Goal: Task Accomplishment & Management: Manage account settings

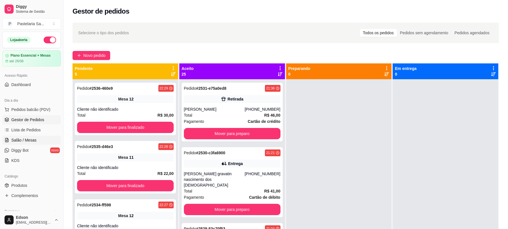
click at [37, 139] on link "Salão / Mesas" at bounding box center [31, 140] width 59 height 9
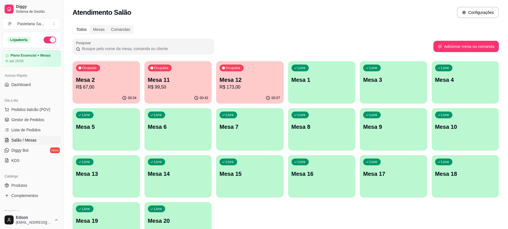
click at [106, 80] on p "Mesa 2" at bounding box center [106, 80] width 61 height 8
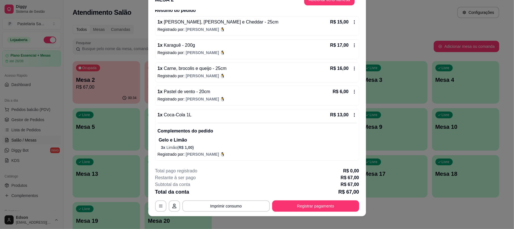
scroll to position [17, 0]
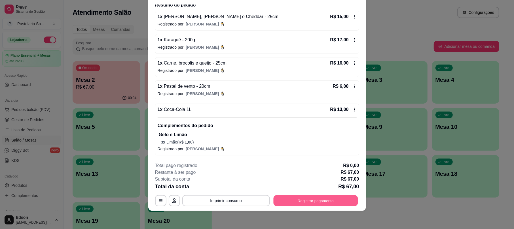
click at [319, 202] on button "Registrar pagamento" at bounding box center [315, 201] width 84 height 11
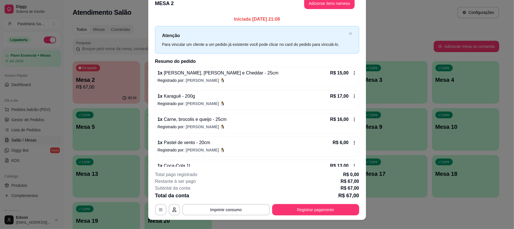
scroll to position [0, 0]
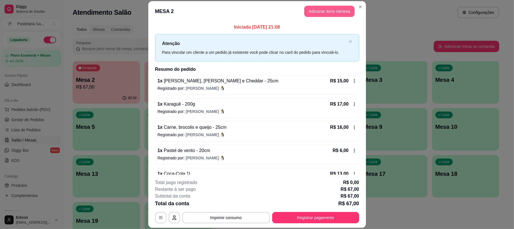
click at [324, 14] on button "Adicionar itens na mesa" at bounding box center [329, 11] width 50 height 11
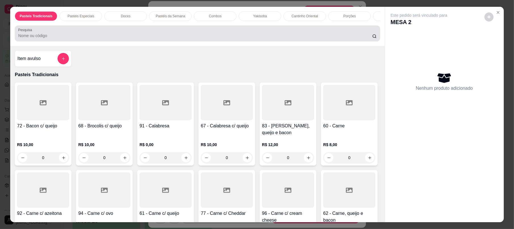
click at [201, 36] on div at bounding box center [197, 33] width 358 height 11
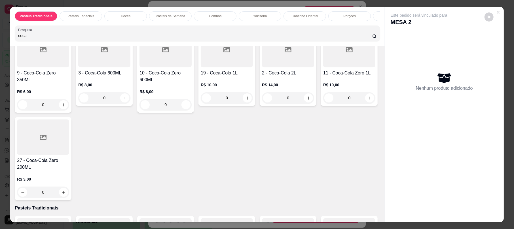
scroll to position [150, 0]
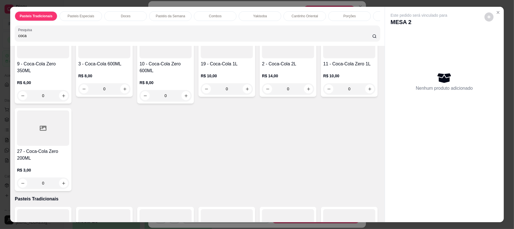
type input "coca"
click at [253, 95] on div "0" at bounding box center [227, 88] width 52 height 11
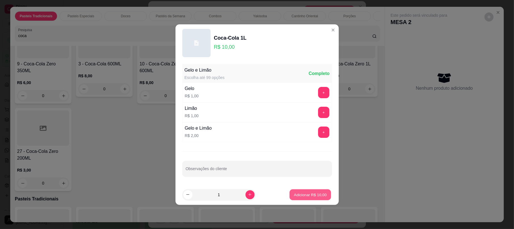
click at [304, 198] on button "Adicionar R$ 10,00" at bounding box center [311, 194] width 42 height 11
type input "1"
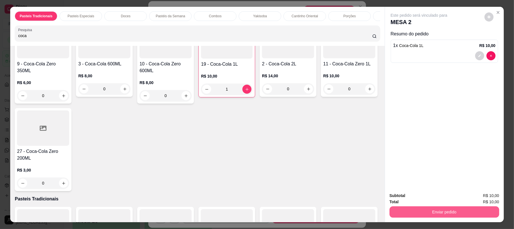
click at [466, 211] on button "Enviar pedido" at bounding box center [444, 212] width 110 height 11
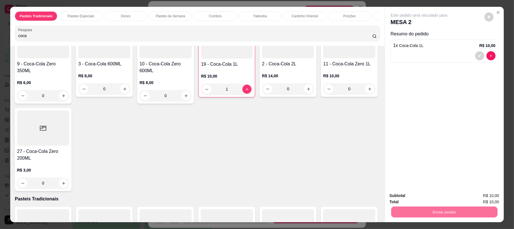
click at [430, 199] on button "Não registrar e enviar pedido" at bounding box center [424, 198] width 59 height 11
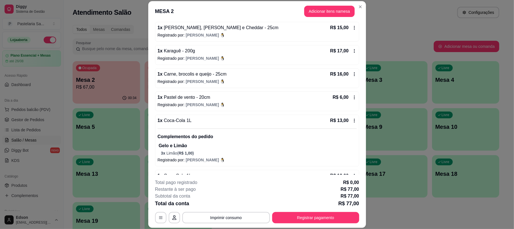
scroll to position [72, 0]
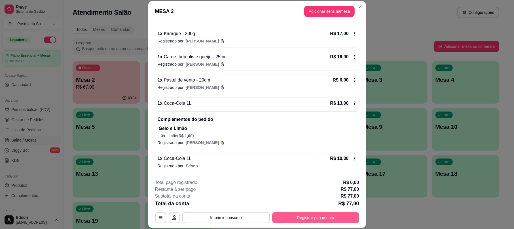
drag, startPoint x: 330, startPoint y: 224, endPoint x: 334, endPoint y: 223, distance: 4.3
click at [334, 223] on footer "**********" at bounding box center [257, 201] width 218 height 53
click at [307, 215] on button "Registrar pagamento" at bounding box center [315, 217] width 87 height 11
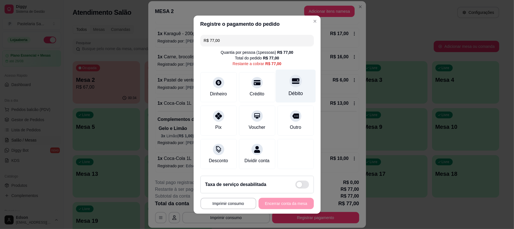
click at [294, 71] on div "Débito" at bounding box center [295, 85] width 40 height 33
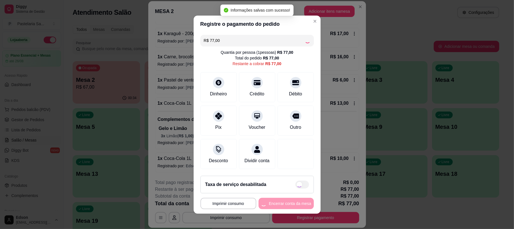
type input "R$ 0,00"
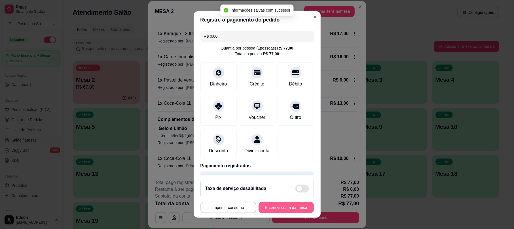
click at [291, 205] on button "Encerrar conta da mesa" at bounding box center [285, 207] width 55 height 11
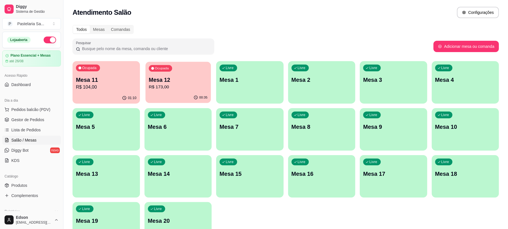
click at [185, 93] on div "00:35" at bounding box center [177, 97] width 65 height 11
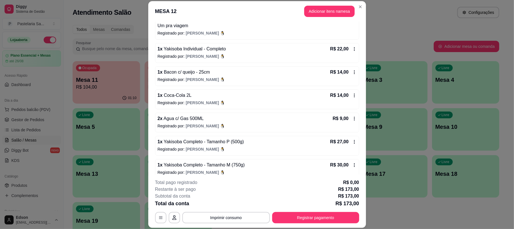
scroll to position [102, 0]
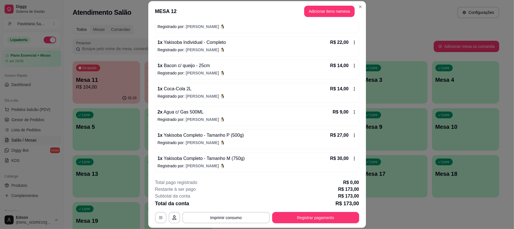
click at [354, 134] on icon at bounding box center [354, 136] width 1 height 4
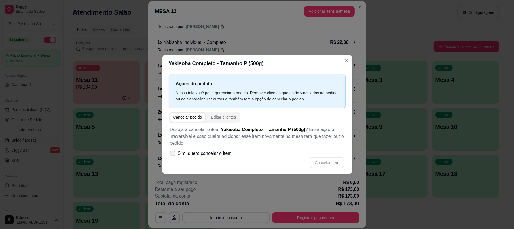
click at [233, 156] on label "Sim, quero cancelar o item." at bounding box center [201, 153] width 68 height 11
click at [173, 156] on input "Sim, quero cancelar o item." at bounding box center [171, 156] width 4 height 4
checkbox input "true"
click at [326, 158] on button "Cancelar item" at bounding box center [326, 162] width 35 height 11
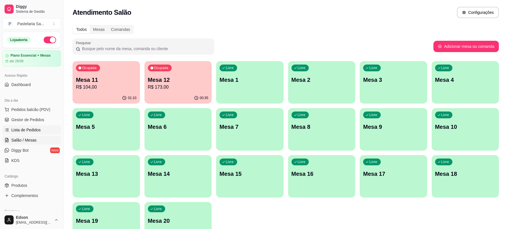
click at [31, 133] on span "Lista de Pedidos" at bounding box center [25, 130] width 29 height 6
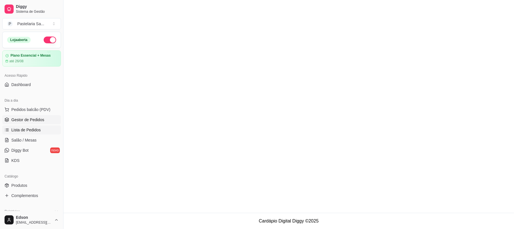
click at [29, 121] on span "Gestor de Pedidos" at bounding box center [27, 120] width 33 height 6
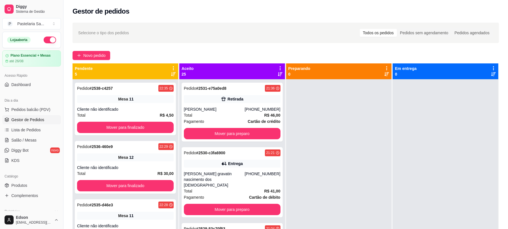
click at [173, 66] on icon at bounding box center [173, 68] width 5 height 5
click at [170, 88] on span "Com essa opção você tem a opção de mover todos os pedidos que estão em uma etap…" at bounding box center [137, 85] width 67 height 11
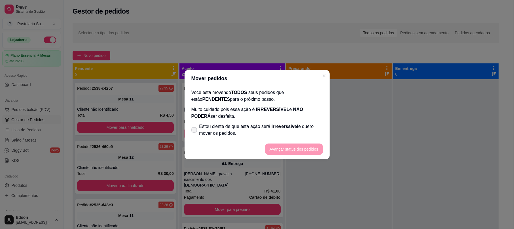
click at [216, 133] on span "Estou ciente de que esta ação será irreverssível e quero mover os pedidos." at bounding box center [261, 130] width 124 height 14
click at [195, 133] on input "Estou ciente de que esta ação será irreverssível e quero mover os pedidos." at bounding box center [193, 133] width 4 height 4
checkbox input "true"
click at [305, 149] on button "Avançar status dos pedidos" at bounding box center [294, 149] width 58 height 11
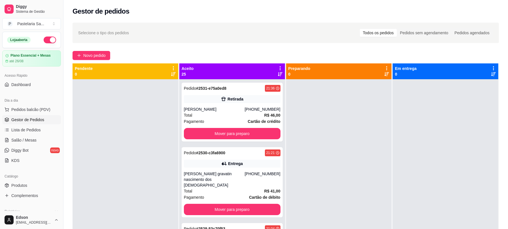
click at [278, 69] on icon at bounding box center [280, 68] width 5 height 5
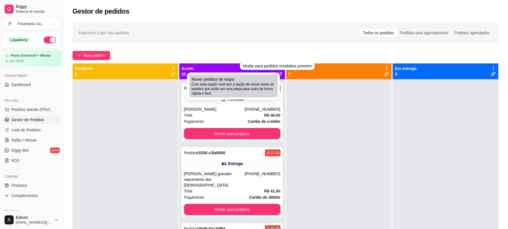
click at [252, 80] on div "Mover pedidos de etapa Com essa opção você tem a opção de mover todos os pedido…" at bounding box center [234, 86] width 84 height 19
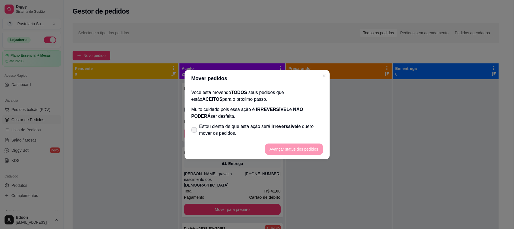
click at [204, 131] on span "Estou ciente de que esta ação será irreverssível e quero mover os pedidos." at bounding box center [261, 130] width 124 height 14
click at [195, 131] on input "Estou ciente de que esta ação será irreverssível e quero mover os pedidos." at bounding box center [193, 133] width 4 height 4
checkbox input "true"
click at [316, 141] on footer "Avançar status dos pedidos" at bounding box center [256, 149] width 145 height 20
click at [316, 149] on button "Avançar status dos pedidos" at bounding box center [294, 149] width 56 height 11
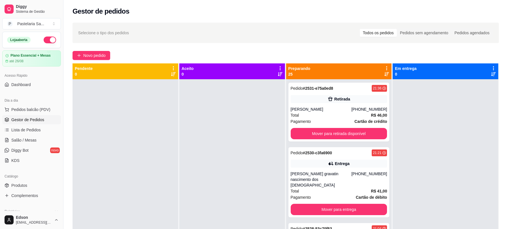
click at [384, 66] on icon at bounding box center [386, 68] width 5 height 5
click at [348, 87] on span "Com essa opção você tem a opção de mover todos os pedidos que estão em uma etap…" at bounding box center [348, 85] width 67 height 11
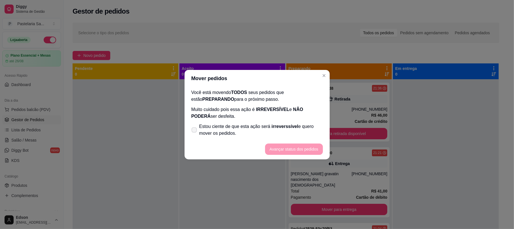
click at [266, 129] on span "Estou ciente de que esta ação será irreverssível e quero mover os pedidos." at bounding box center [261, 130] width 124 height 14
click at [195, 131] on input "Estou ciente de que esta ação será irreverssível e quero mover os pedidos." at bounding box center [193, 133] width 4 height 4
checkbox input "true"
click at [293, 149] on button "Avançar status dos pedidos" at bounding box center [294, 149] width 58 height 11
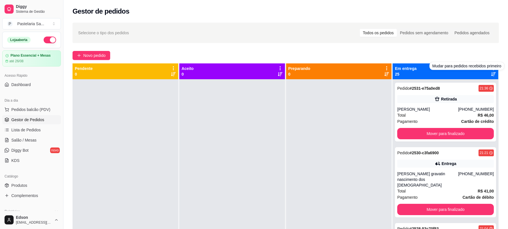
click at [487, 69] on div "Mudar para pedidos recebidos primeiro" at bounding box center [467, 66] width 75 height 8
click at [455, 74] on div "Em entrega 25" at bounding box center [445, 71] width 101 height 11
click at [490, 65] on div "Em entrega 25" at bounding box center [446, 71] width 106 height 16
click at [491, 66] on icon at bounding box center [493, 68] width 5 height 5
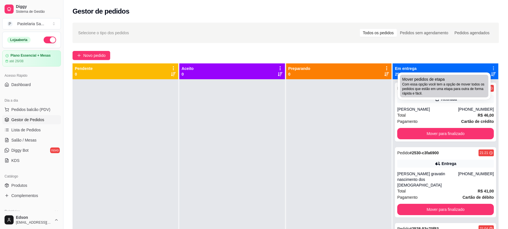
click at [441, 80] on span "Mover pedidos de etapa" at bounding box center [423, 80] width 43 height 6
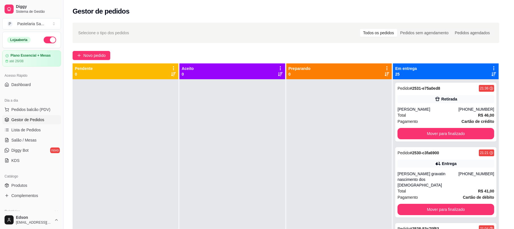
click at [295, 123] on span "Estou ciente de que esta ação será irreverssível e quero mover os pedidos." at bounding box center [261, 130] width 124 height 14
click at [195, 131] on input "Estou ciente de que esta ação será irreverssível e quero mover os pedidos." at bounding box center [193, 133] width 4 height 4
checkbox input "true"
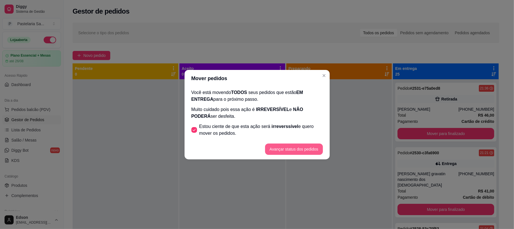
click at [309, 146] on button "Avançar status dos pedidos" at bounding box center [294, 149] width 58 height 11
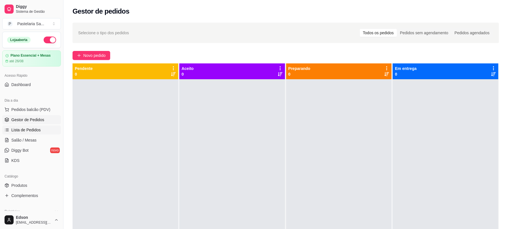
click at [29, 134] on link "Lista de Pedidos" at bounding box center [31, 130] width 59 height 9
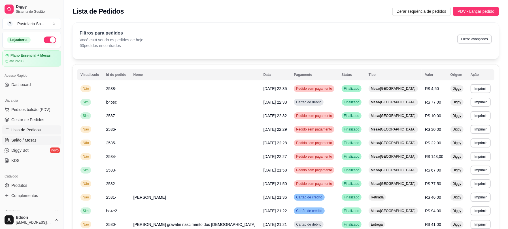
click at [34, 145] on link "Salão / Mesas" at bounding box center [31, 140] width 59 height 9
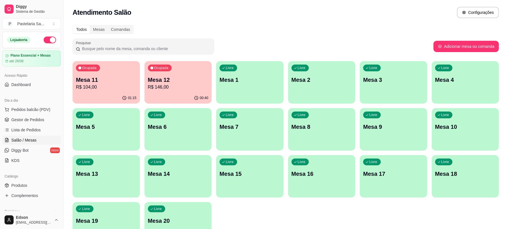
click at [107, 91] on div "Ocupada Mesa 11 R$ 104,00" at bounding box center [106, 76] width 67 height 31
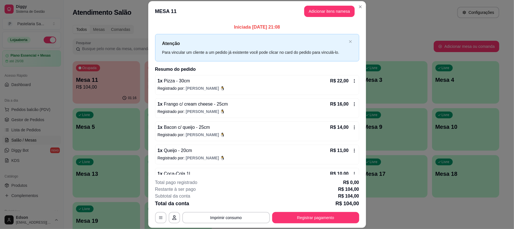
scroll to position [86, 0]
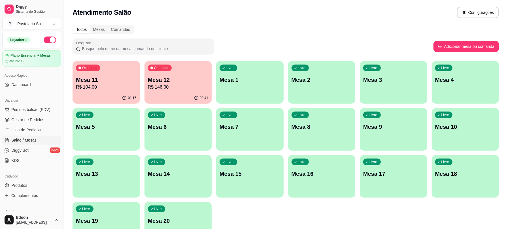
click at [191, 83] on div "Mesa 12 R$ 146,00" at bounding box center [178, 83] width 61 height 15
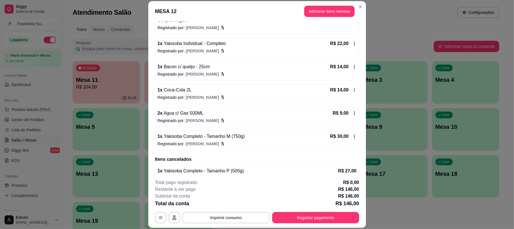
scroll to position [111, 0]
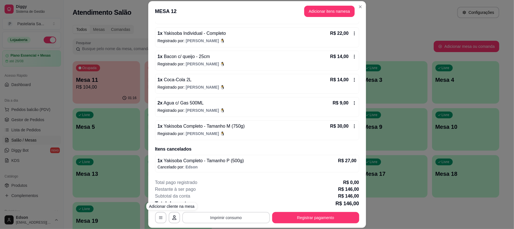
click at [209, 217] on button "Imprimir consumo" at bounding box center [226, 217] width 88 height 11
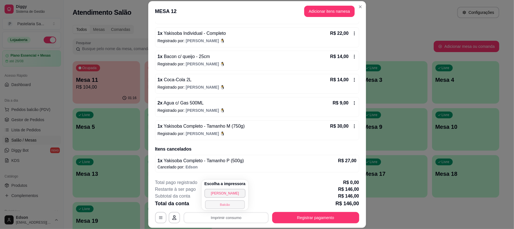
click at [219, 207] on button "Balcão" at bounding box center [225, 204] width 40 height 9
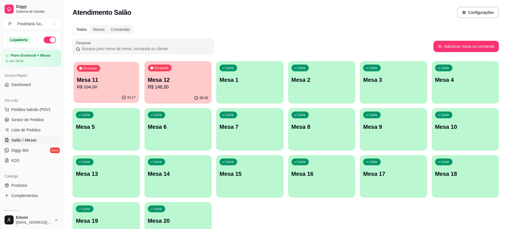
click at [114, 75] on div "Ocupada Mesa 11 R$ 104,00" at bounding box center [106, 77] width 65 height 31
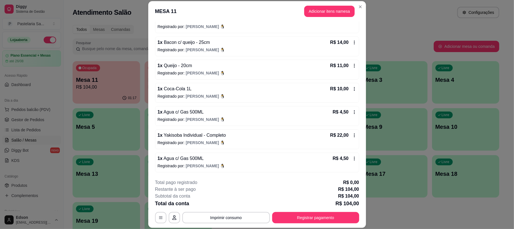
scroll to position [86, 0]
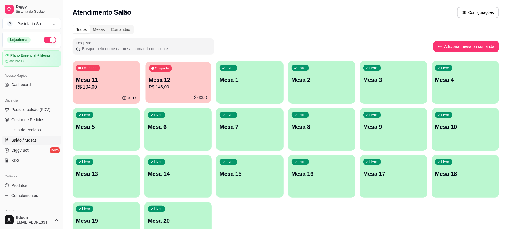
click at [190, 87] on p "R$ 146,00" at bounding box center [178, 87] width 59 height 7
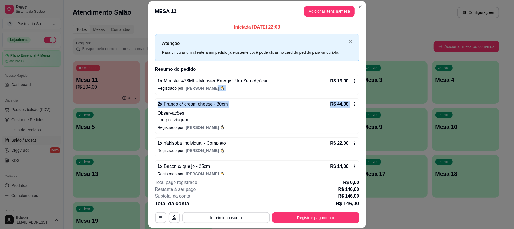
drag, startPoint x: 363, startPoint y: 90, endPoint x: 364, endPoint y: 96, distance: 6.1
click at [364, 96] on div "MESA 12 Adicionar itens na mesa Iniciada [DATE] 22:08 Atenção Para vincular um …" at bounding box center [257, 114] width 514 height 229
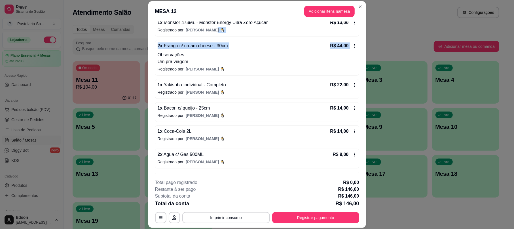
scroll to position [37, 0]
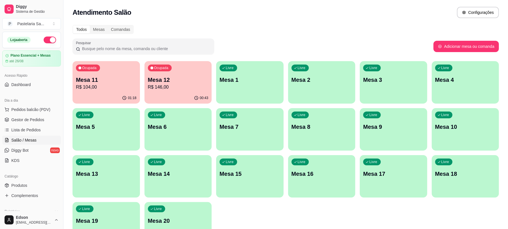
click at [187, 84] on p "R$ 146,00" at bounding box center [178, 87] width 61 height 7
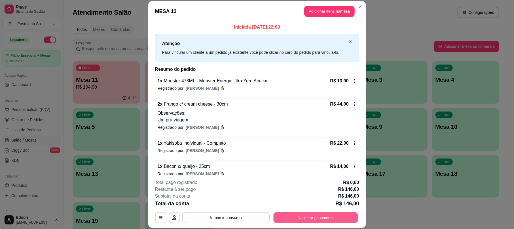
click at [319, 217] on button "Registrar pagamento" at bounding box center [315, 218] width 84 height 11
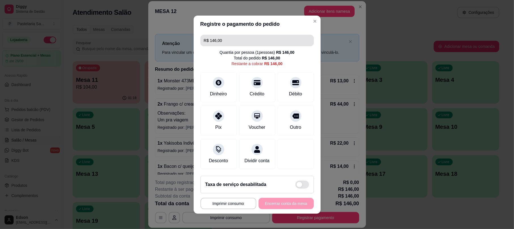
click at [231, 41] on input "R$ 146,00" at bounding box center [257, 40] width 107 height 11
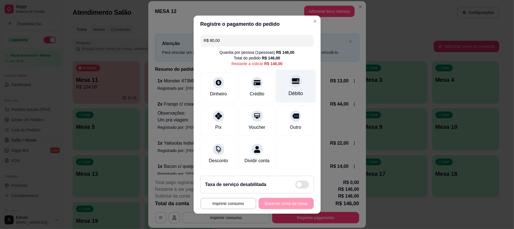
click at [295, 81] on div "Débito" at bounding box center [295, 85] width 40 height 33
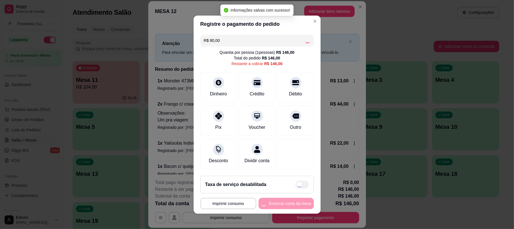
type input "R$ 66,00"
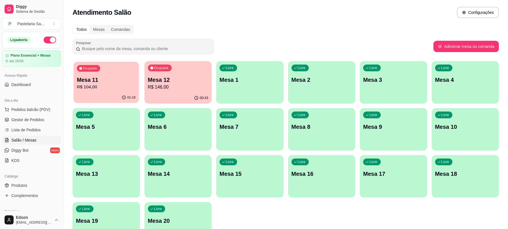
click at [111, 78] on p "Mesa 11" at bounding box center [106, 80] width 59 height 8
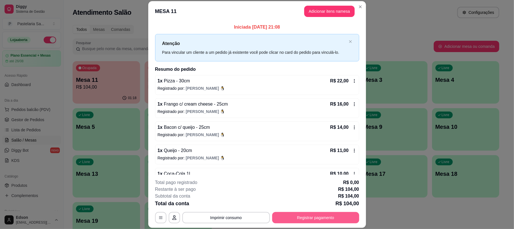
click at [325, 222] on button "Registrar pagamento" at bounding box center [315, 217] width 87 height 11
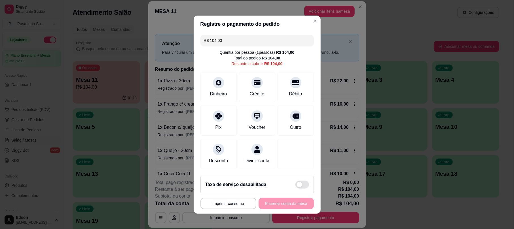
click at [255, 35] on input "R$ 104,00" at bounding box center [257, 40] width 107 height 11
click at [288, 84] on div "Débito" at bounding box center [295, 85] width 40 height 33
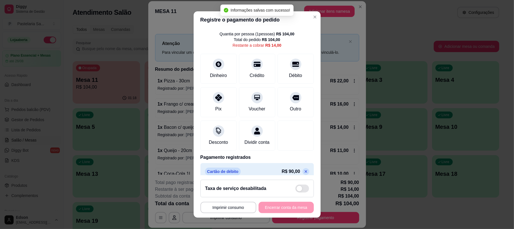
scroll to position [29, 0]
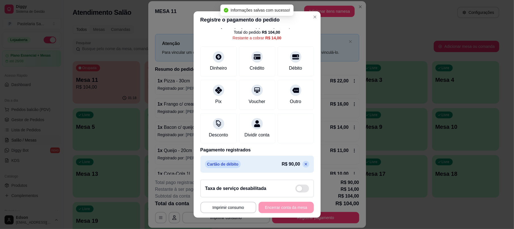
click at [303, 165] on icon at bounding box center [305, 164] width 5 height 5
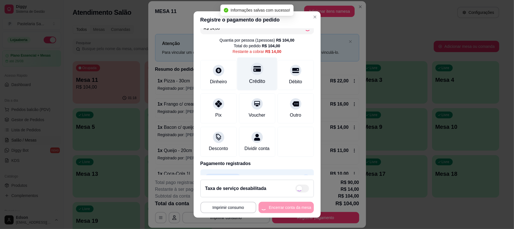
scroll to position [0, 0]
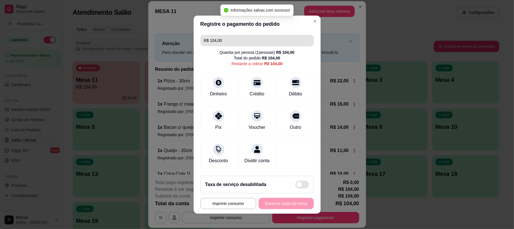
click at [223, 36] on input "R$ 104,00" at bounding box center [257, 40] width 107 height 11
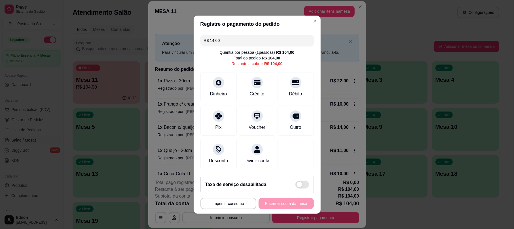
click at [294, 66] on div "R$ 14,00 Quantia por pessoa ( 1 pessoas) R$ 104,00 Total do pedido R$ 104,00 Re…" at bounding box center [257, 102] width 127 height 139
click at [293, 76] on div at bounding box center [295, 81] width 12 height 12
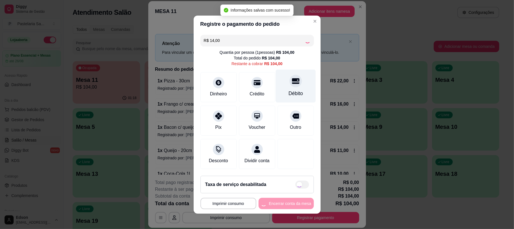
type input "R$ 90,00"
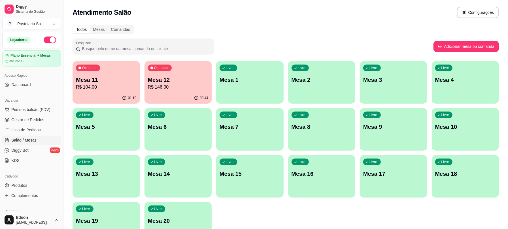
click at [187, 83] on p "Mesa 12" at bounding box center [178, 80] width 61 height 8
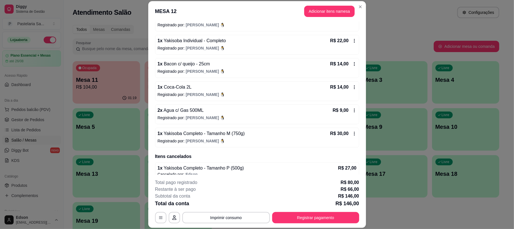
scroll to position [111, 0]
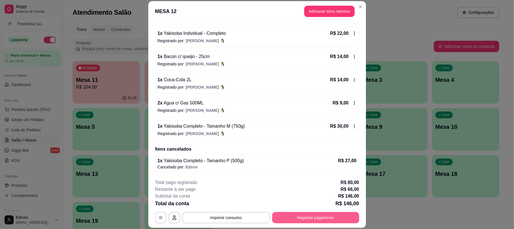
click at [332, 218] on button "Registrar pagamento" at bounding box center [315, 217] width 87 height 11
click at [320, 218] on button "Registrar pagamento" at bounding box center [315, 217] width 87 height 11
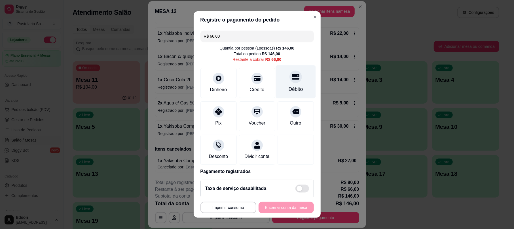
click at [292, 76] on icon at bounding box center [295, 76] width 7 height 7
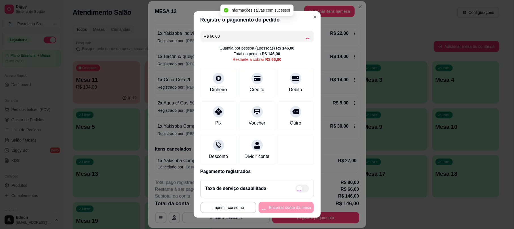
type input "R$ 0,00"
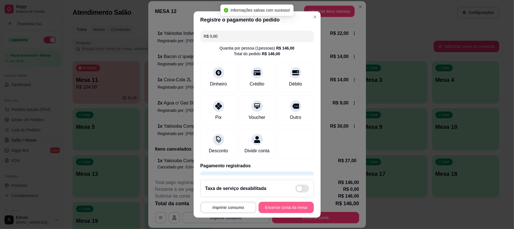
click at [287, 210] on button "Encerrar conta da mesa" at bounding box center [285, 207] width 55 height 11
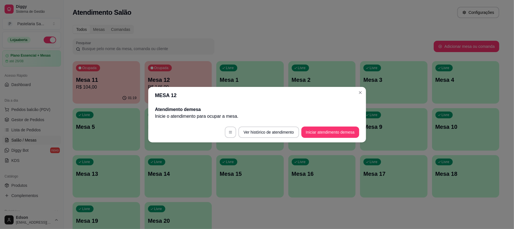
scroll to position [0, 0]
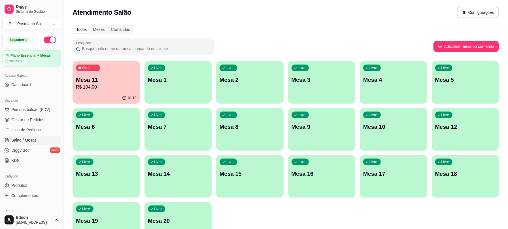
click at [117, 88] on p "R$ 104,00" at bounding box center [106, 87] width 61 height 7
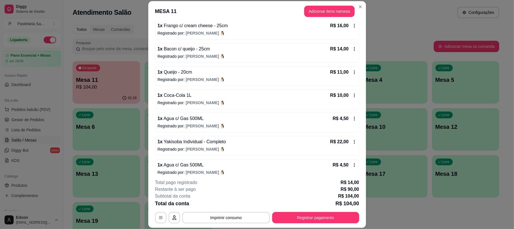
scroll to position [86, 0]
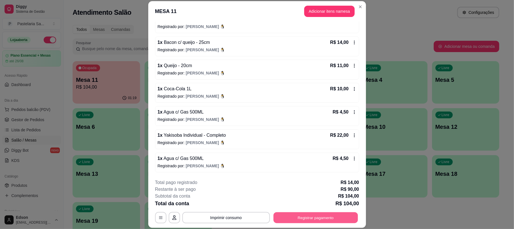
click at [328, 219] on button "Registrar pagamento" at bounding box center [315, 218] width 84 height 11
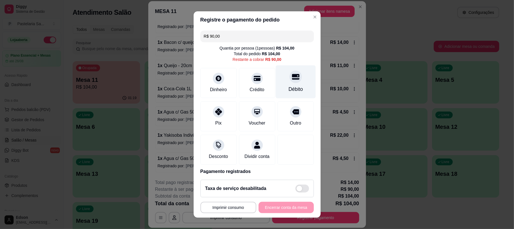
click at [289, 83] on div at bounding box center [295, 77] width 12 height 12
type input "R$ 0,00"
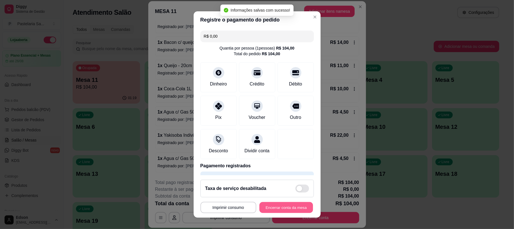
click at [280, 204] on button "Encerrar conta da mesa" at bounding box center [286, 207] width 54 height 11
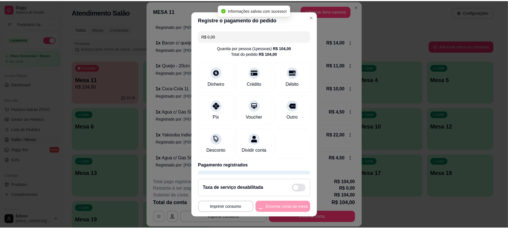
scroll to position [0, 0]
